Goal: Check status: Check status

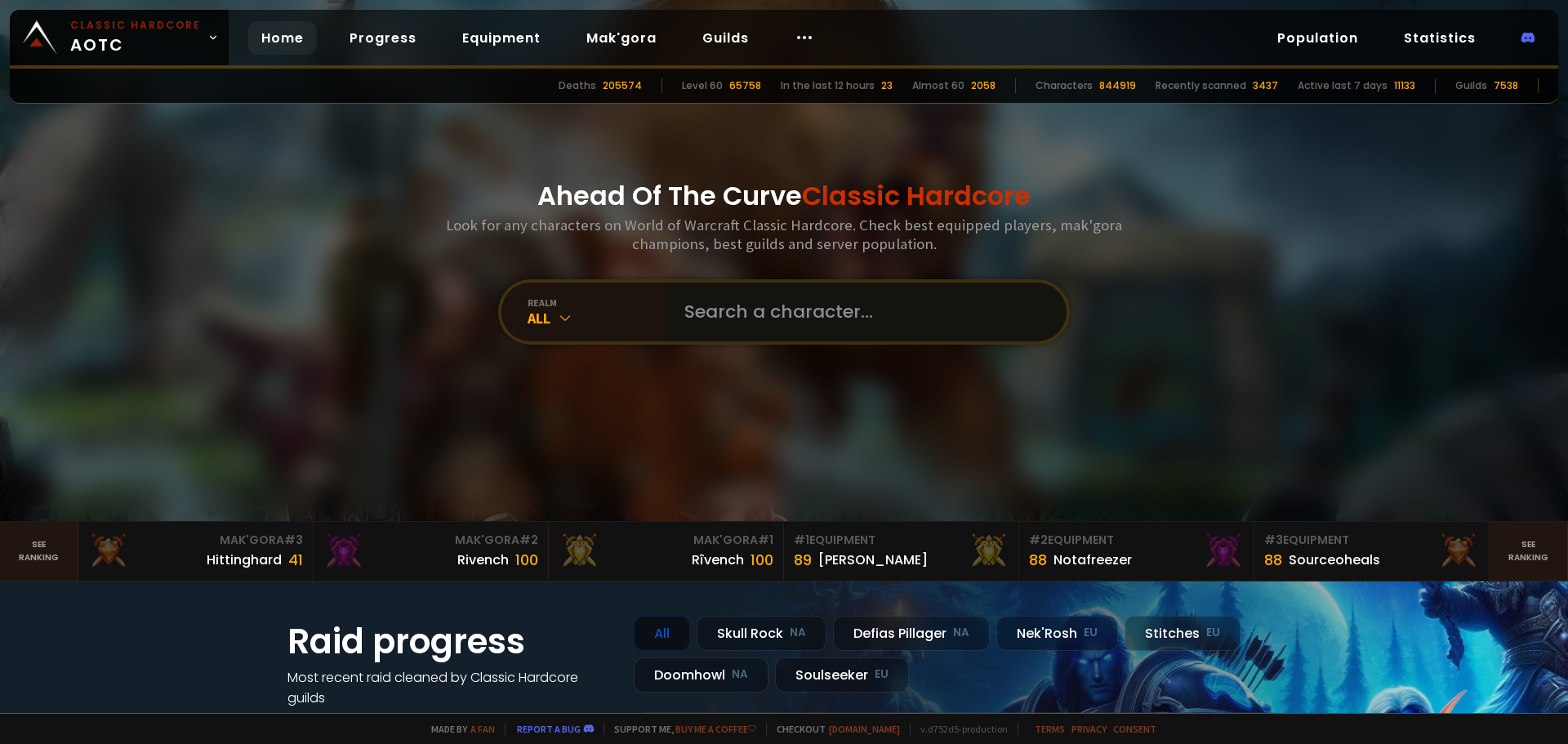
click at [865, 294] on input "text" at bounding box center [860, 312] width 372 height 59
type input "goonjogger"
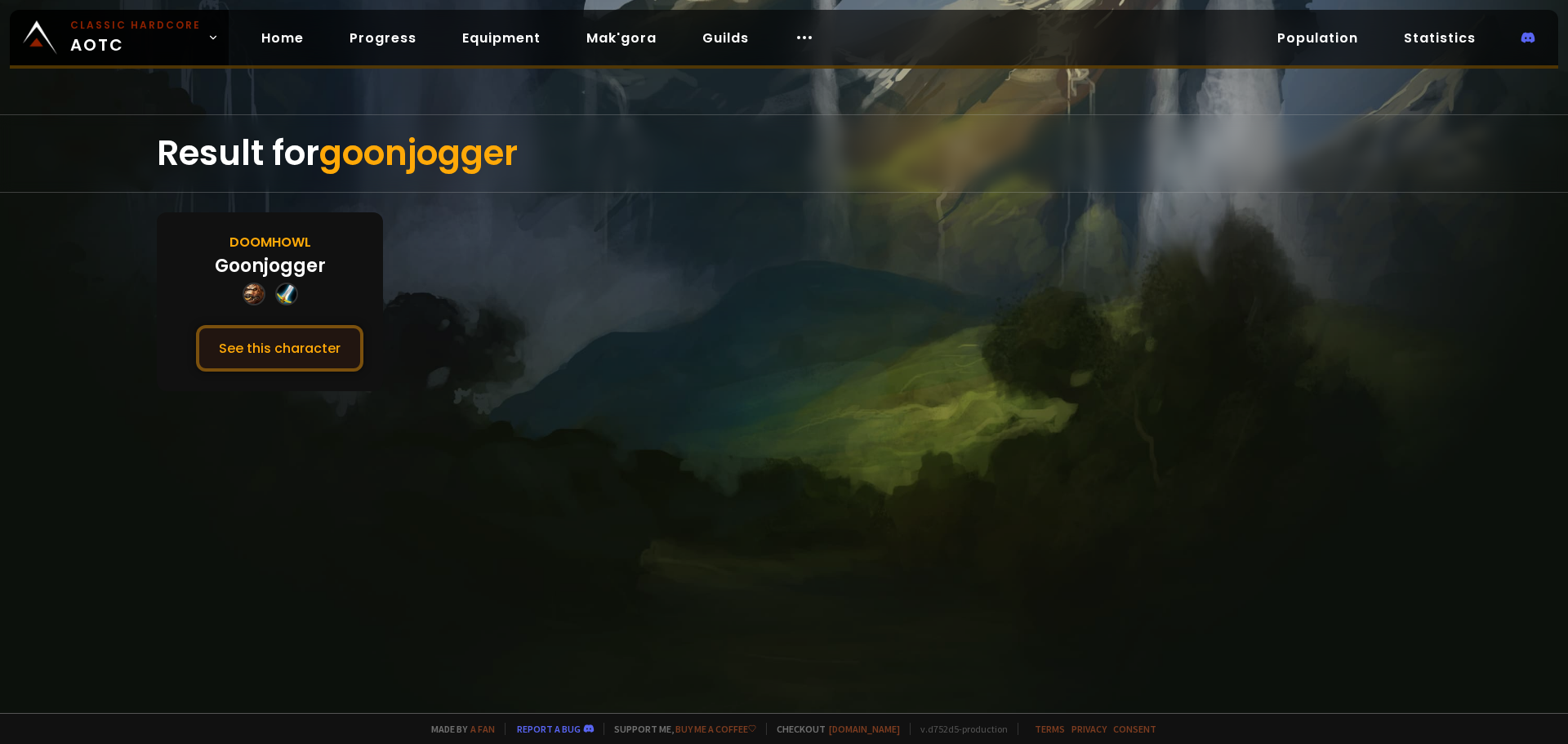
click at [340, 348] on button "See this character" at bounding box center [279, 349] width 168 height 47
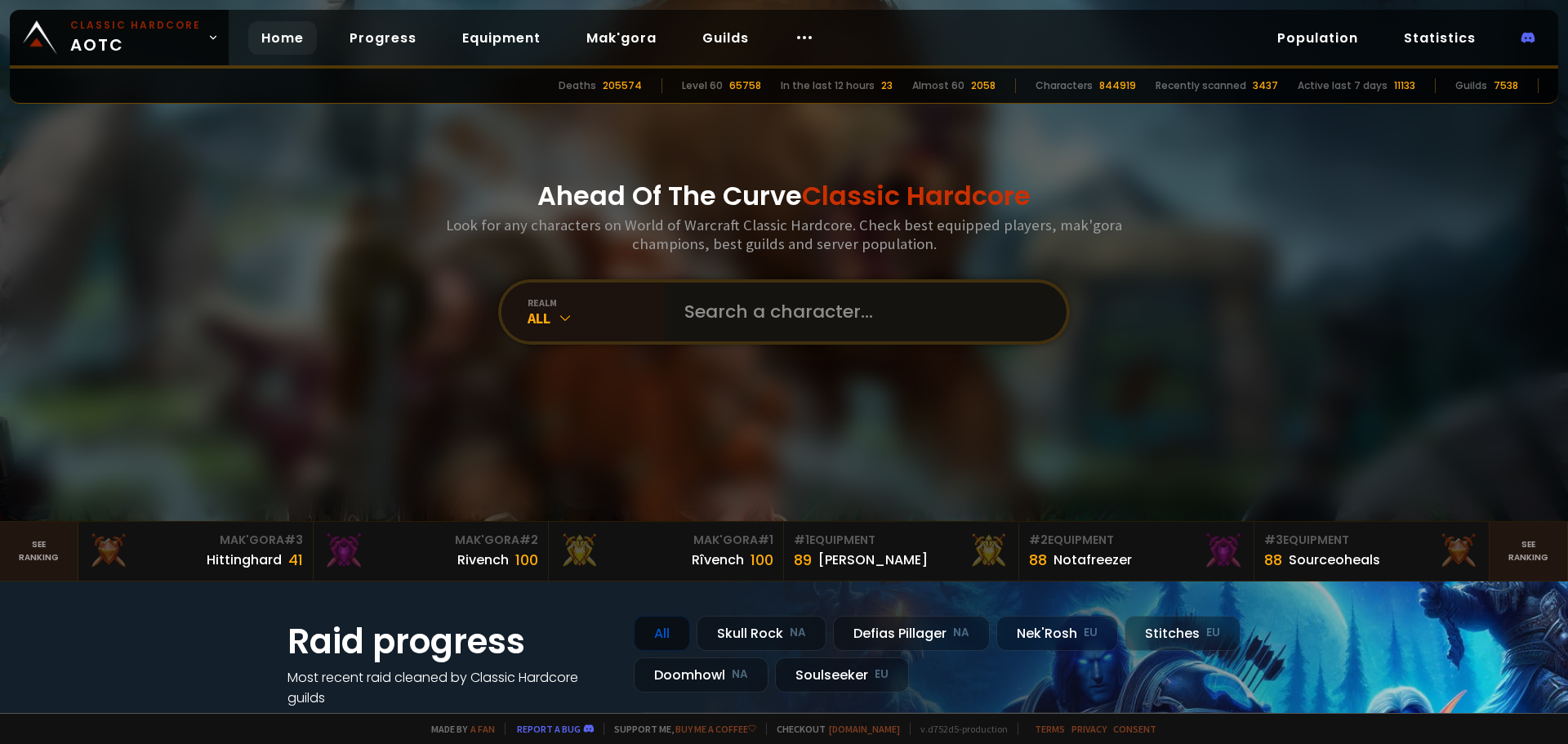
click at [754, 328] on input "text" at bounding box center [860, 312] width 372 height 59
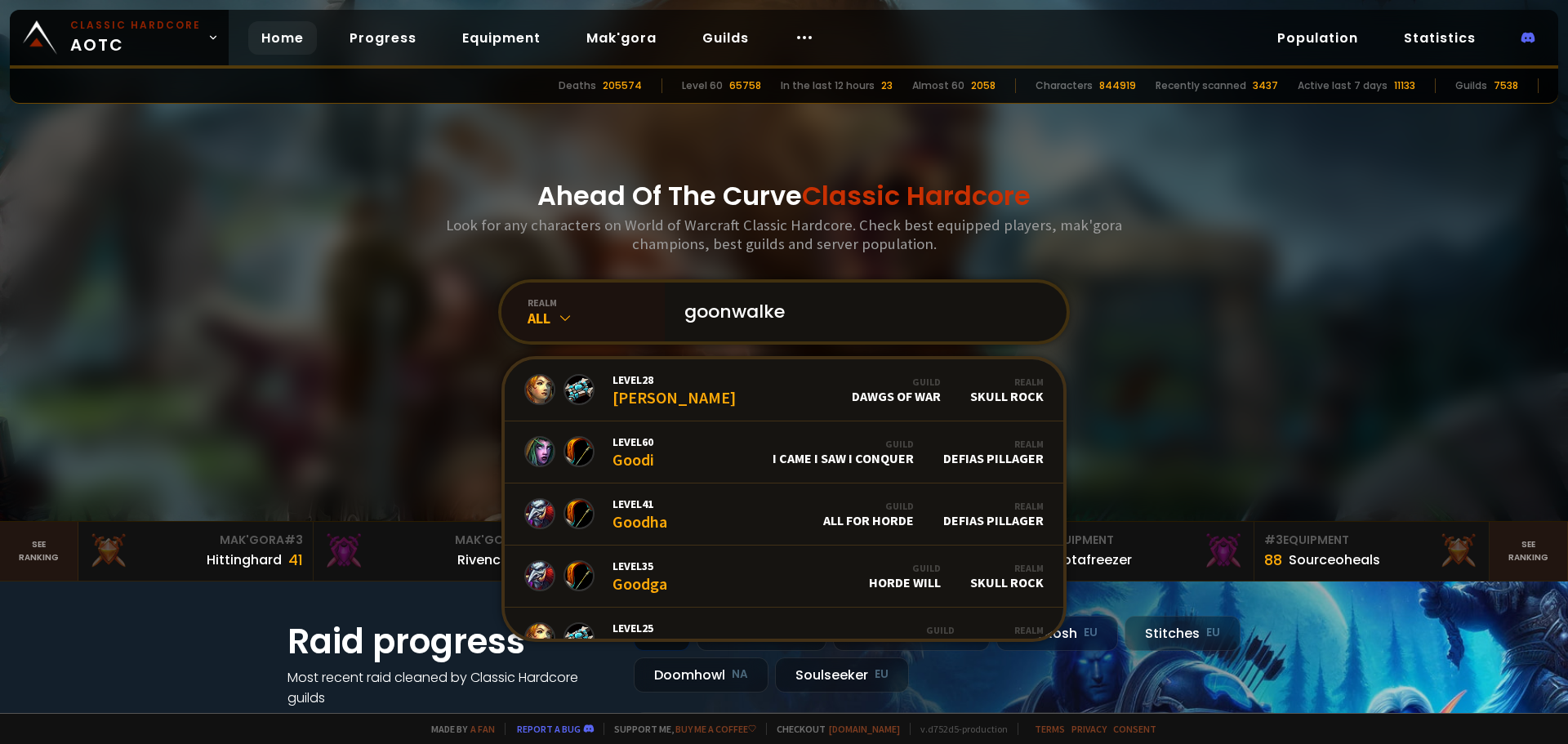
type input "goonwalker"
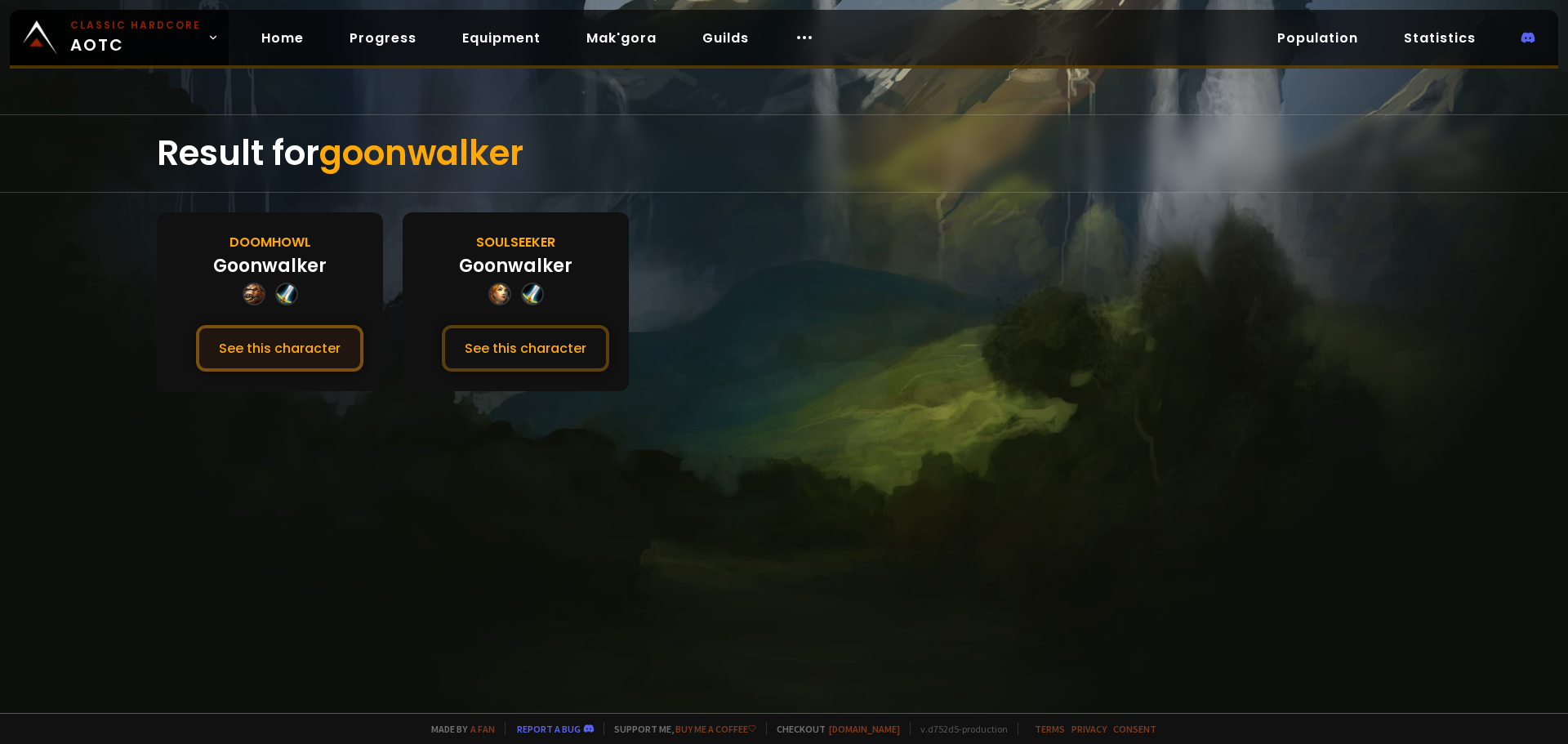
click at [315, 344] on button "See this character" at bounding box center [279, 349] width 168 height 47
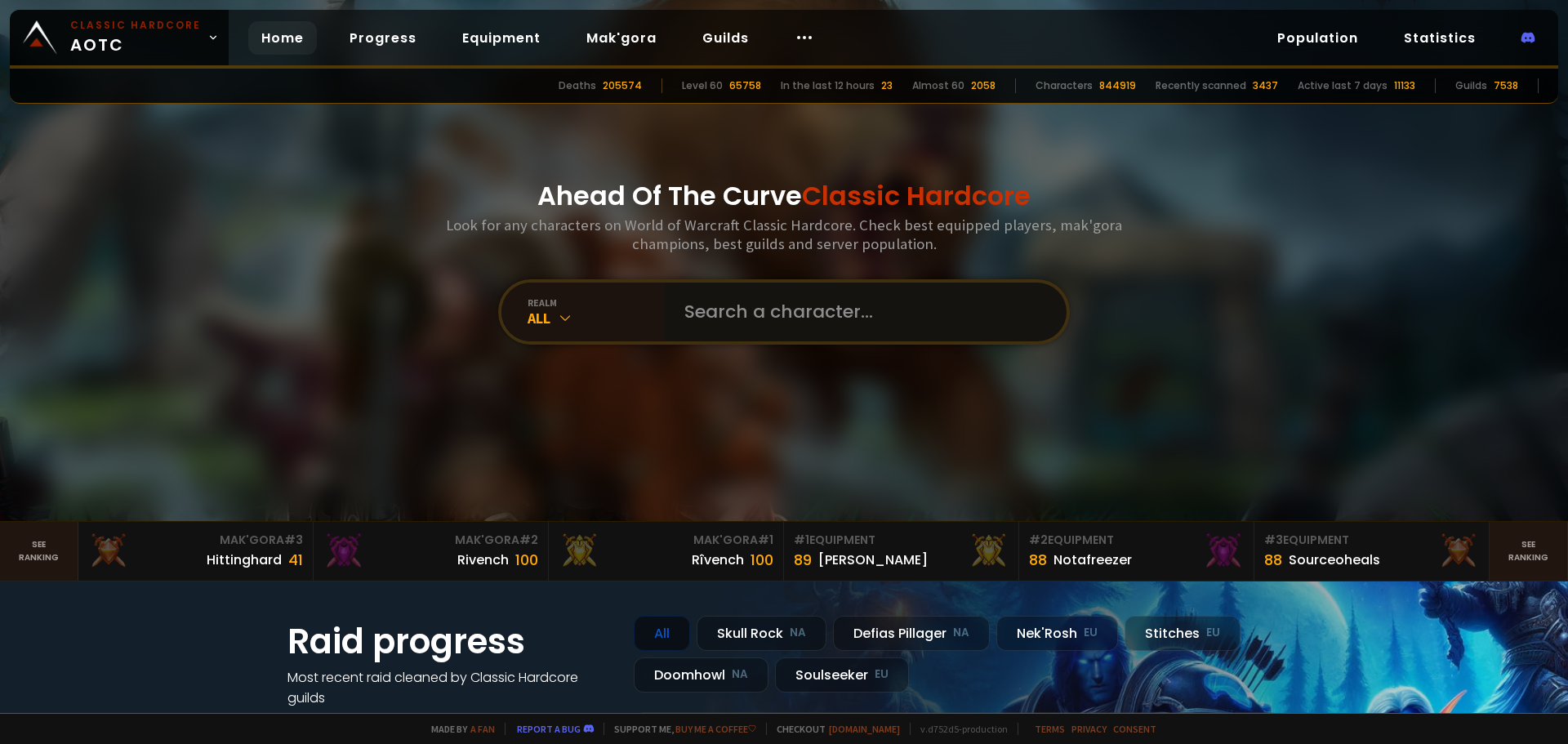
click at [682, 301] on input "text" at bounding box center [860, 312] width 372 height 59
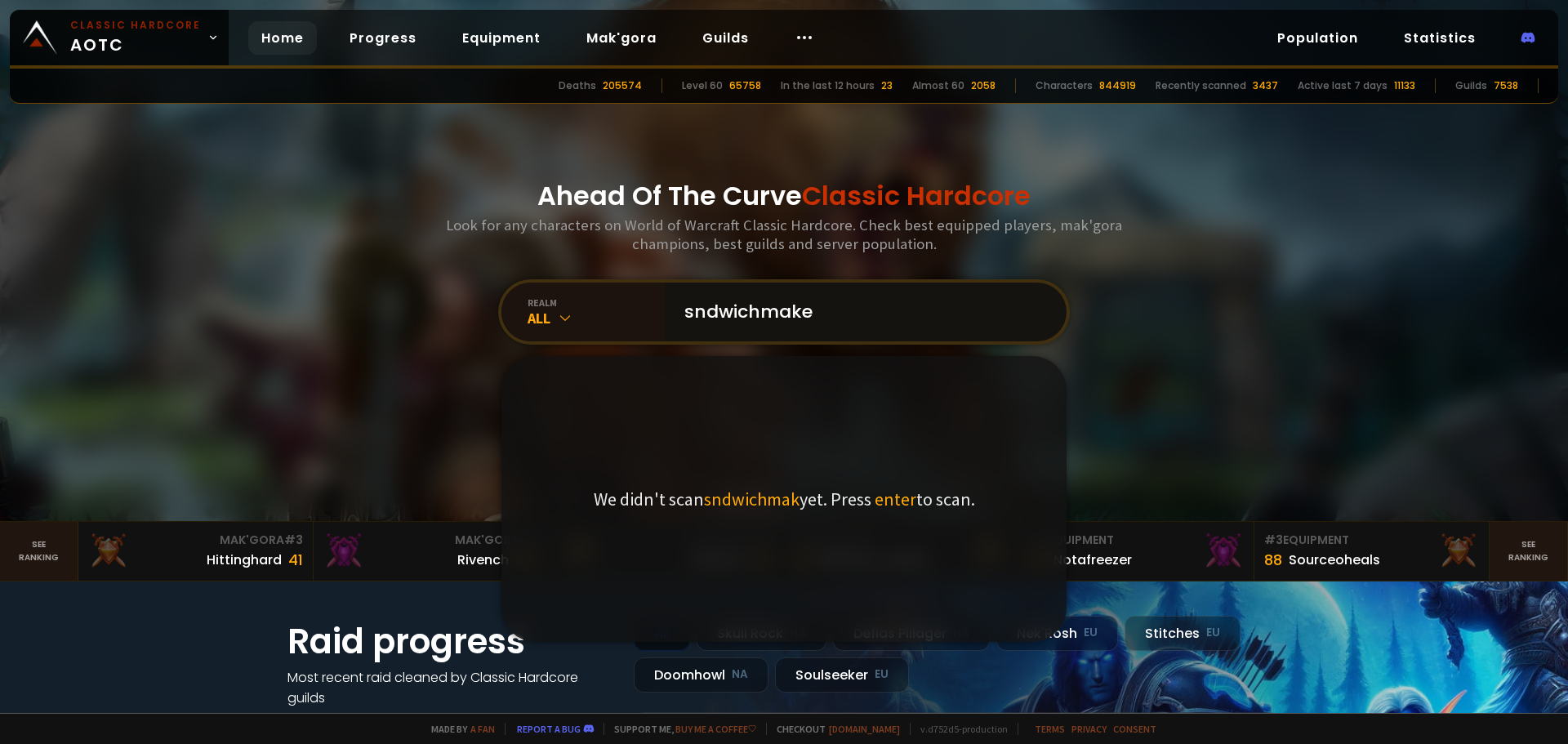
type input "sndwichmaker"
